Goal: Task Accomplishment & Management: Complete application form

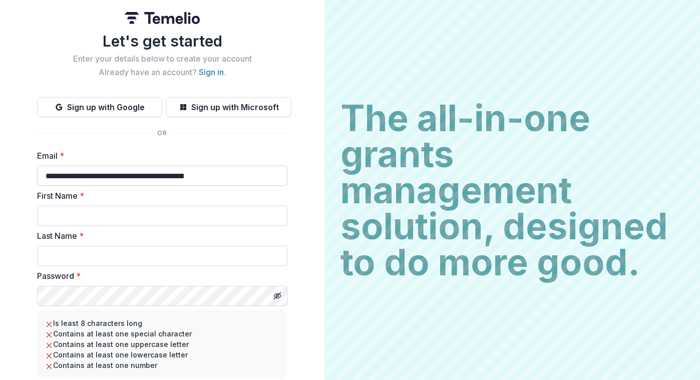
type input "**********"
type input "*******"
type input "**********"
click at [278, 294] on icon "Toggle password visibility" at bounding box center [276, 296] width 5 height 4
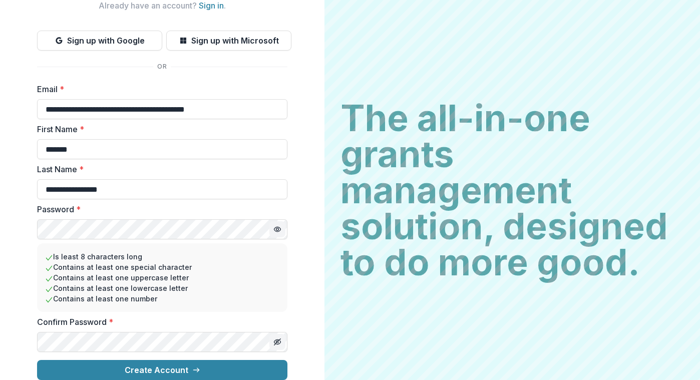
scroll to position [75, 0]
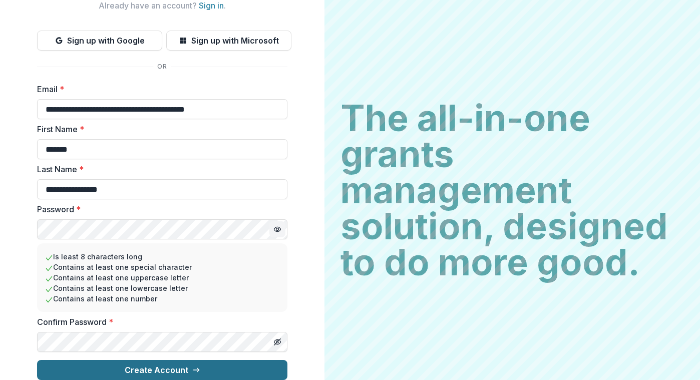
click at [218, 363] on button "Create Account" at bounding box center [162, 370] width 250 height 20
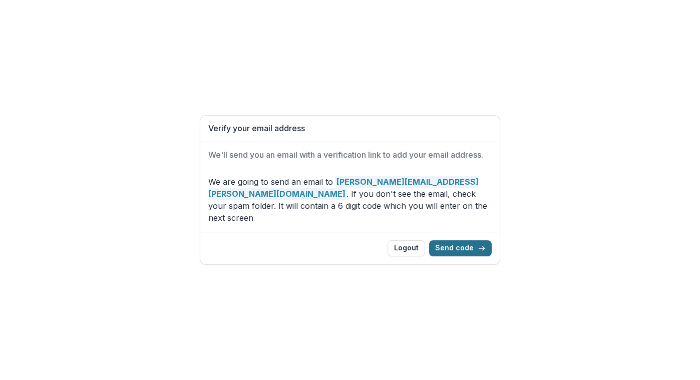
click at [471, 247] on button "Send code" at bounding box center [460, 248] width 63 height 16
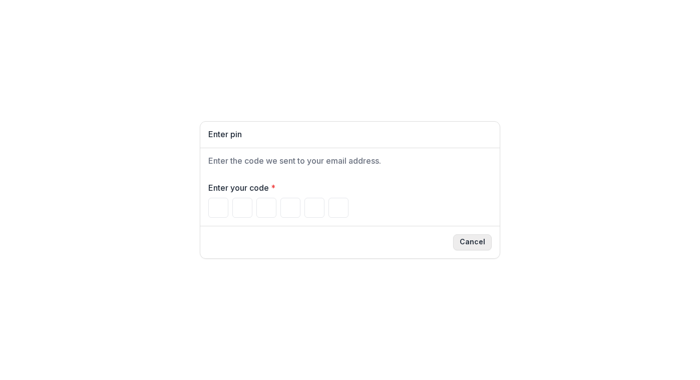
click at [473, 242] on button "Cancel" at bounding box center [472, 242] width 39 height 16
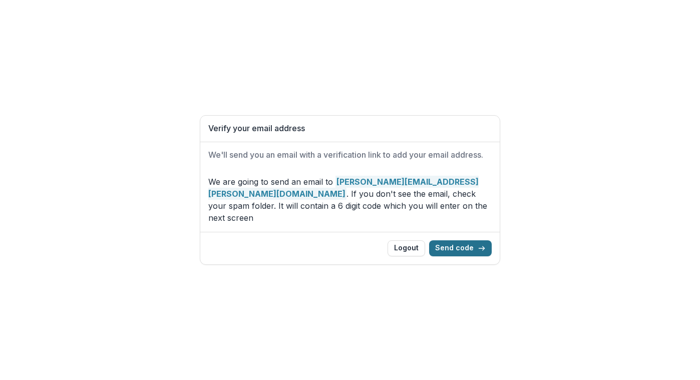
click at [459, 251] on button "Send code" at bounding box center [460, 248] width 63 height 16
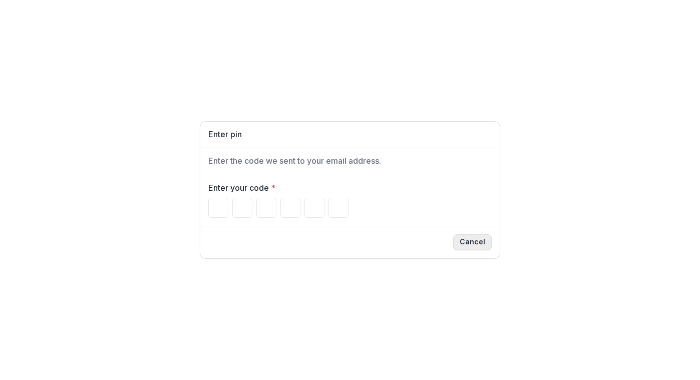
click at [475, 244] on button "Cancel" at bounding box center [472, 242] width 39 height 16
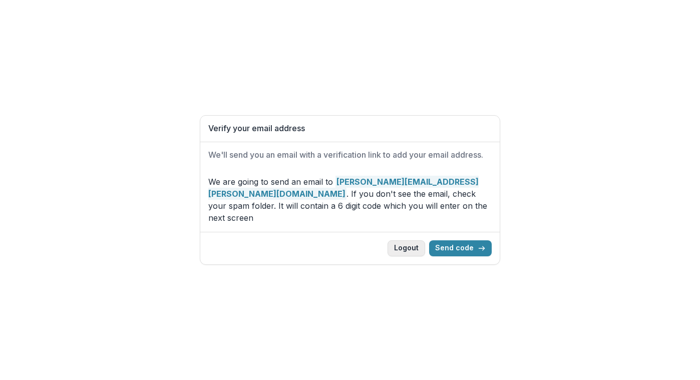
click at [412, 255] on button "Logout" at bounding box center [407, 248] width 38 height 16
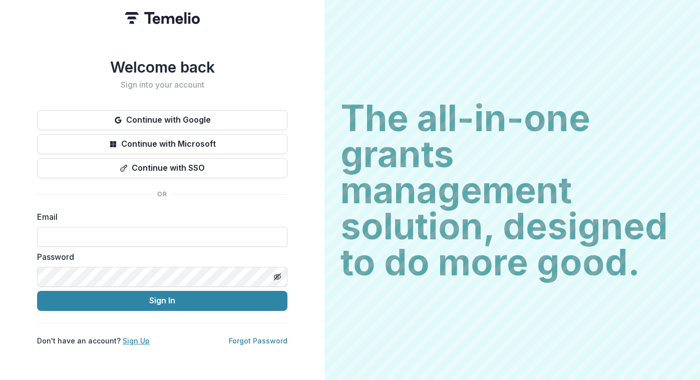
click at [133, 341] on link "Sign Up" at bounding box center [136, 341] width 27 height 9
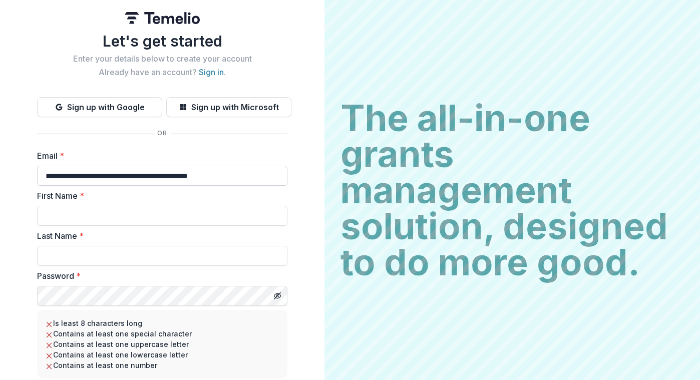
type input "**********"
type input "*******"
type input "**********"
click at [274, 294] on icon "Toggle password visibility" at bounding box center [276, 296] width 5 height 4
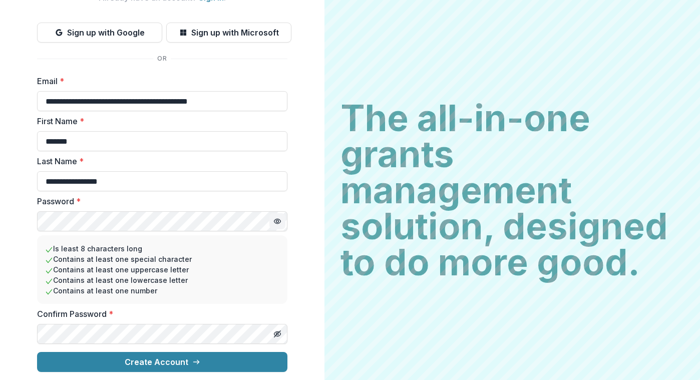
scroll to position [75, 0]
click at [278, 336] on icon "Toggle password visibility" at bounding box center [279, 335] width 4 height 4
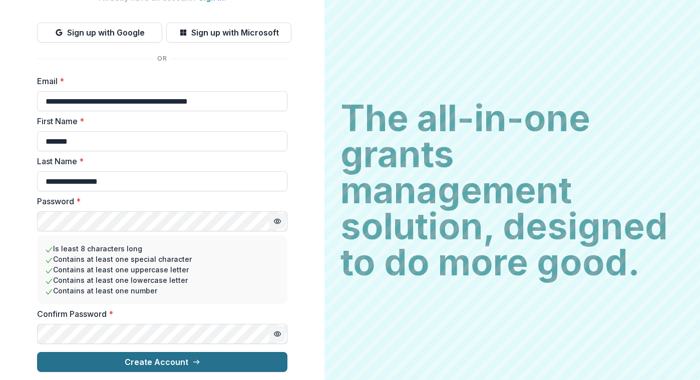
click at [252, 364] on button "Create Account" at bounding box center [162, 362] width 250 height 20
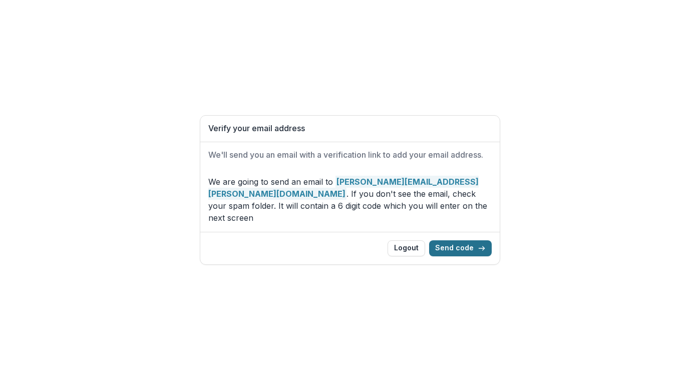
click at [478, 250] on button "Send code" at bounding box center [460, 248] width 63 height 16
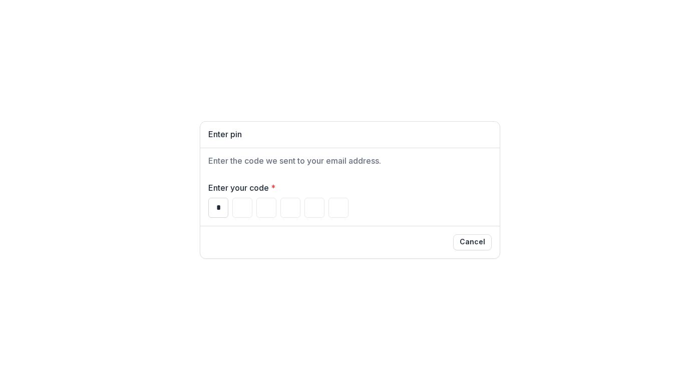
type input "*"
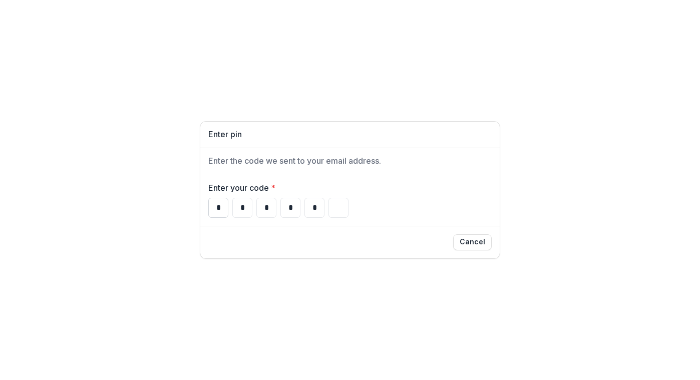
type input "*"
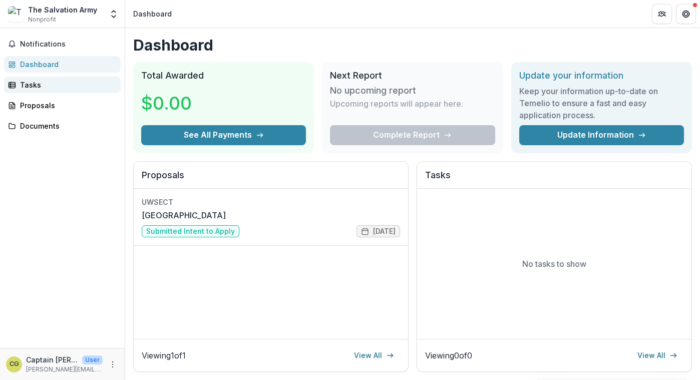
click at [37, 88] on div "Tasks" at bounding box center [66, 85] width 93 height 11
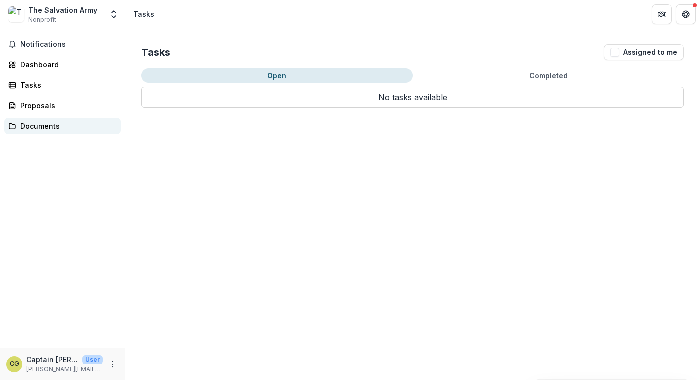
click at [36, 128] on div "Documents" at bounding box center [66, 126] width 93 height 11
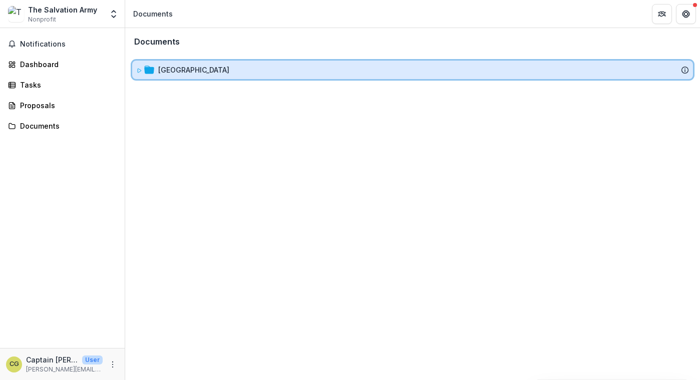
click at [152, 74] on icon at bounding box center [149, 70] width 10 height 8
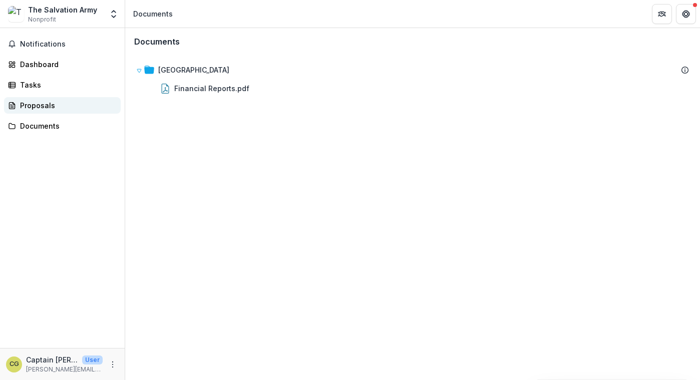
click at [39, 106] on div "Proposals" at bounding box center [66, 105] width 93 height 11
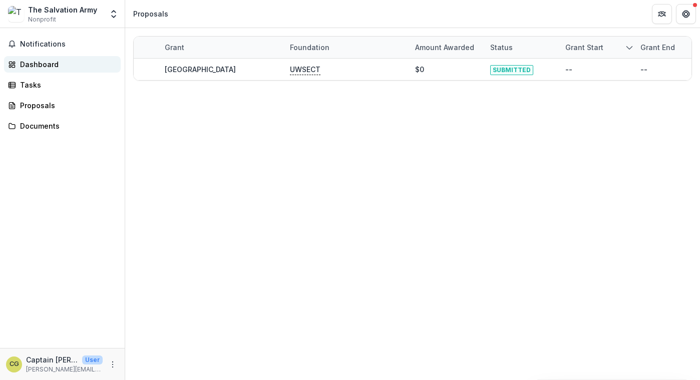
click at [43, 64] on div "Dashboard" at bounding box center [66, 64] width 93 height 11
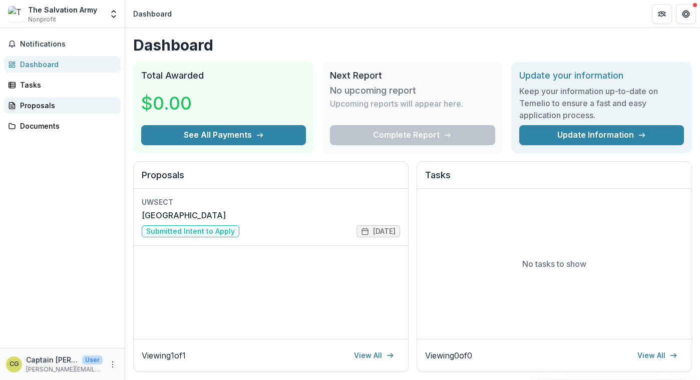
click at [39, 103] on div "Proposals" at bounding box center [66, 105] width 93 height 11
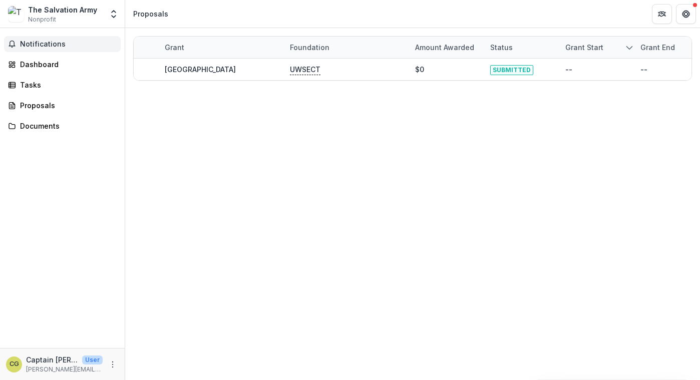
click at [41, 46] on span "Notifications" at bounding box center [68, 44] width 97 height 9
click at [47, 70] on link "Dashboard" at bounding box center [62, 64] width 117 height 17
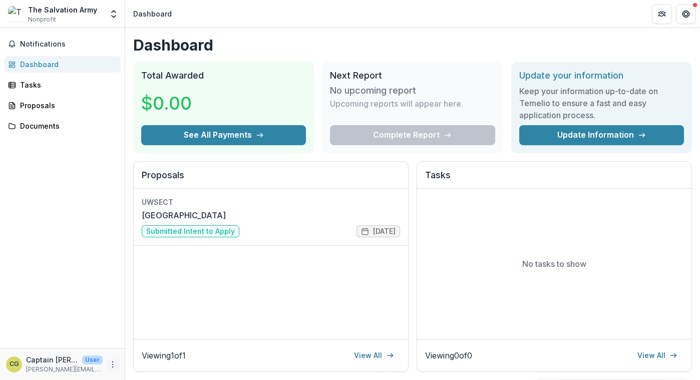
click at [109, 362] on icon "More" at bounding box center [113, 365] width 8 height 8
click at [96, 291] on div "Notifications Dashboard Tasks Proposals Documents" at bounding box center [62, 188] width 125 height 320
click at [35, 108] on div "Proposals" at bounding box center [66, 105] width 93 height 11
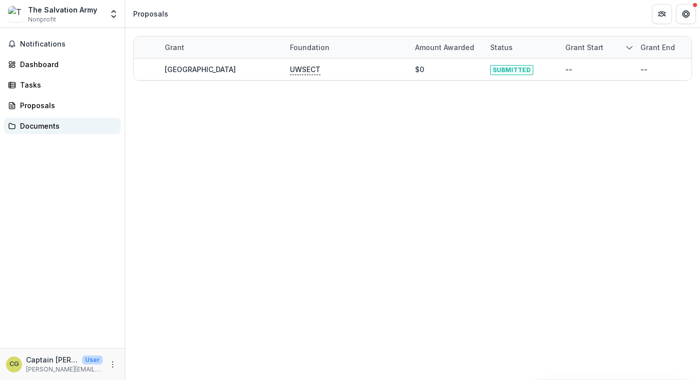
click at [44, 119] on link "Documents" at bounding box center [62, 126] width 117 height 17
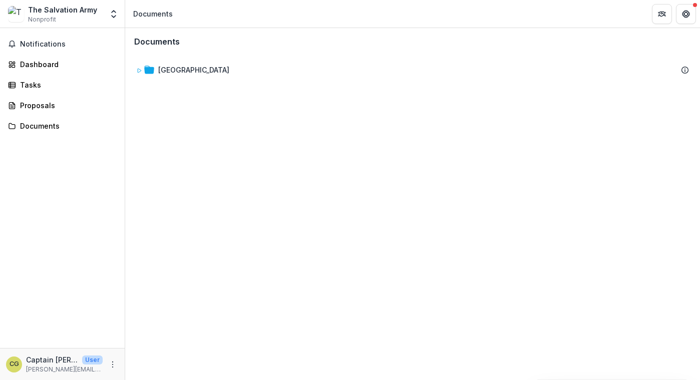
click at [21, 17] on img at bounding box center [16, 14] width 16 height 16
click at [39, 48] on span "Notifications" at bounding box center [68, 44] width 97 height 9
click at [39, 64] on div "Dashboard" at bounding box center [66, 64] width 93 height 11
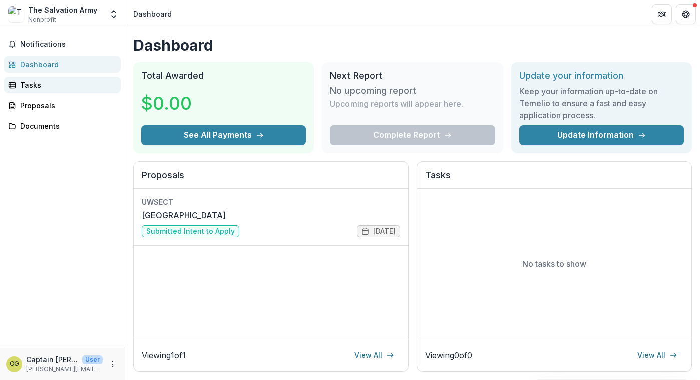
click at [28, 83] on div "Tasks" at bounding box center [66, 85] width 93 height 11
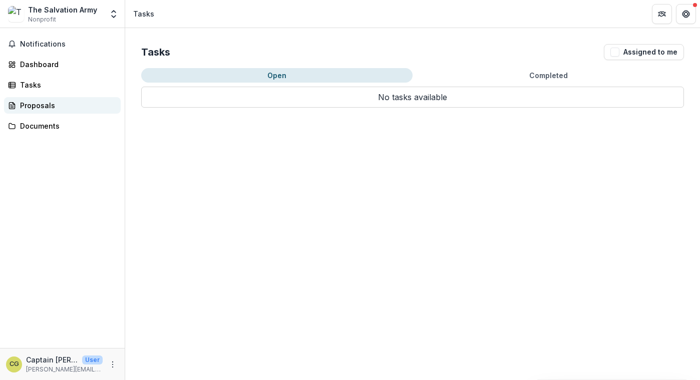
click at [28, 104] on div "Proposals" at bounding box center [66, 105] width 93 height 11
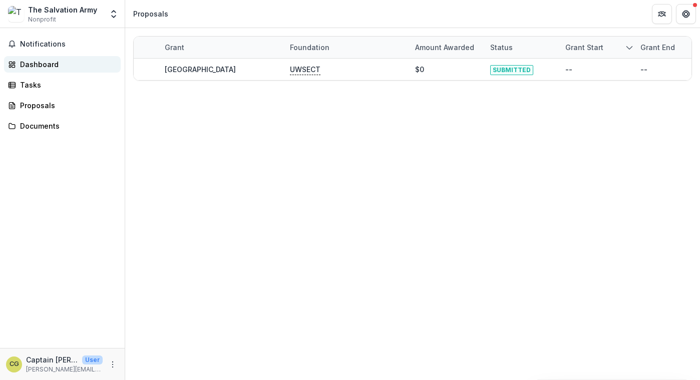
click at [38, 64] on div "Dashboard" at bounding box center [66, 64] width 93 height 11
